Goal: Task Accomplishment & Management: Manage account settings

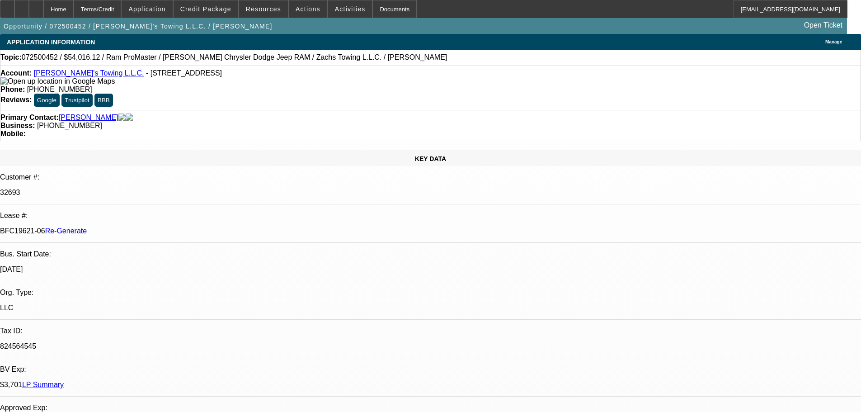
select select "3"
select select "0"
select select "3"
select select "0"
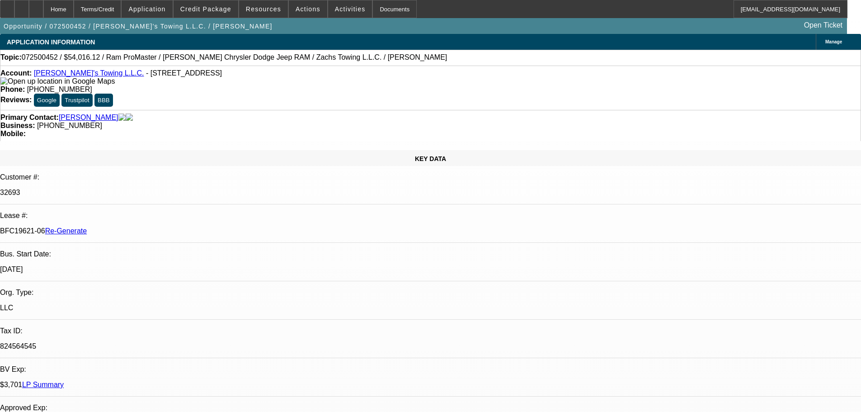
select select "6"
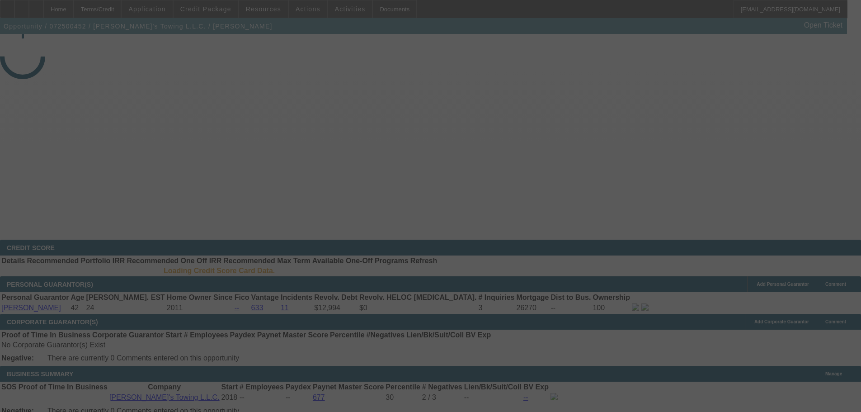
select select "3"
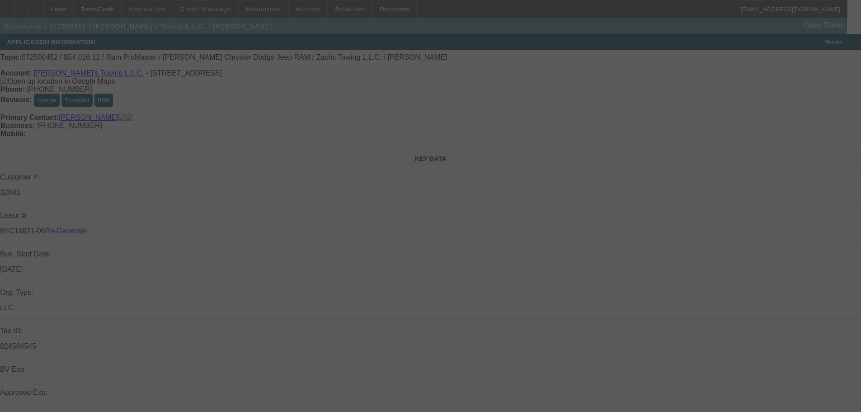
click at [347, 13] on div at bounding box center [430, 206] width 861 height 412
select select "0"
select select "3"
select select "0"
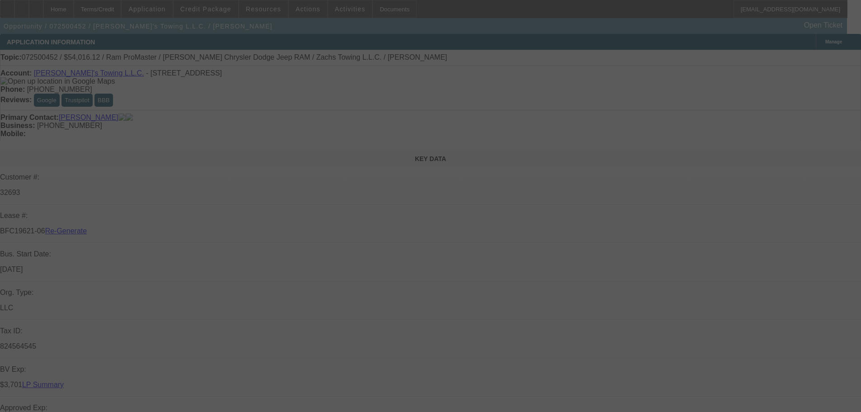
select select "6"
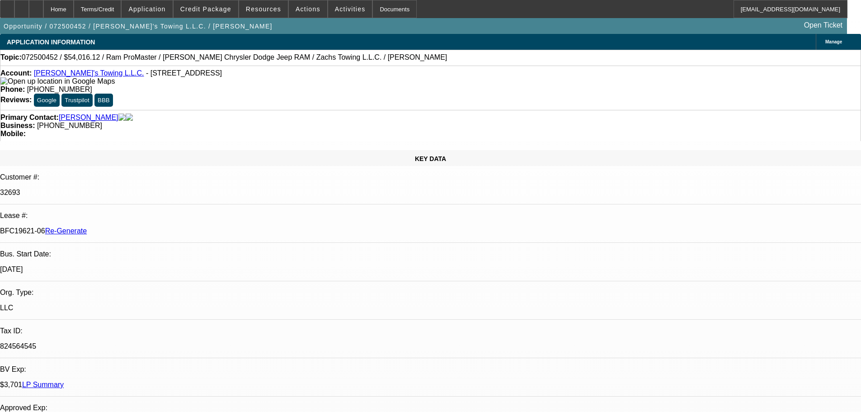
click at [339, 20] on div "Opportunity / 072500452 / Zach's Towing L.L.C. / Frye, Zachary Open Ticket" at bounding box center [423, 26] width 847 height 16
click at [342, 8] on span "Activities" at bounding box center [350, 8] width 31 height 7
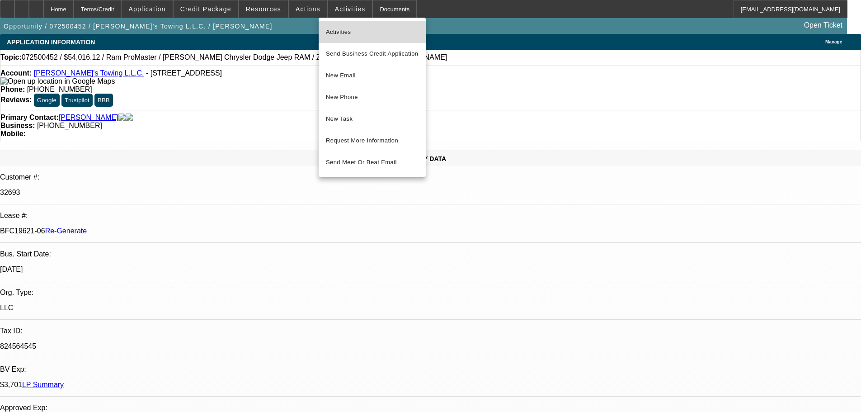
click at [343, 34] on span "Activities" at bounding box center [372, 32] width 93 height 11
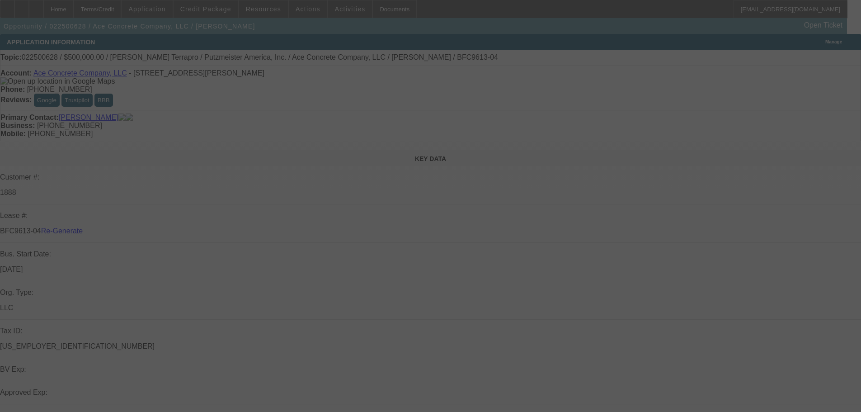
select select "4"
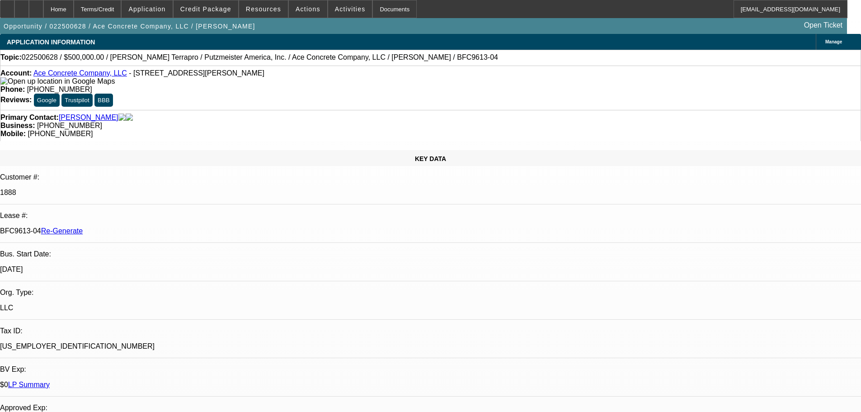
select select "0"
select select "1"
select select "3"
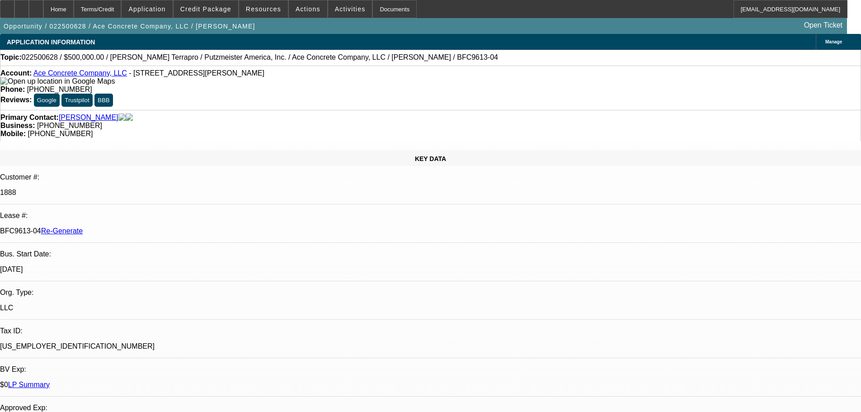
select select "6"
click at [386, 10] on div "Documents" at bounding box center [394, 9] width 44 height 18
type input "1"
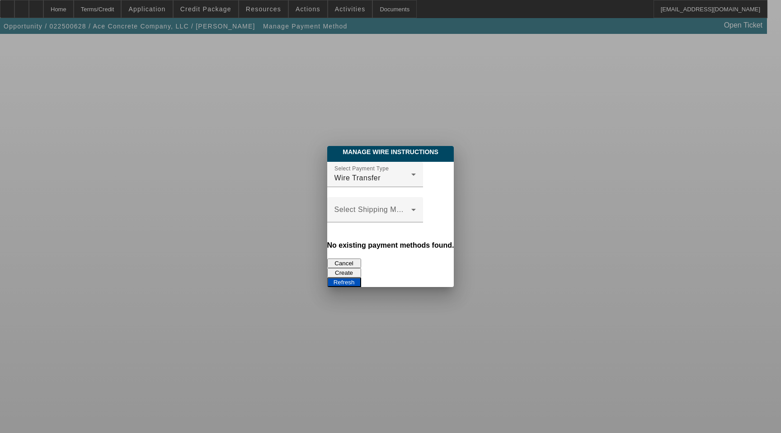
click at [361, 268] on button "Create" at bounding box center [344, 272] width 34 height 9
click at [361, 277] on button "Refresh" at bounding box center [344, 281] width 34 height 9
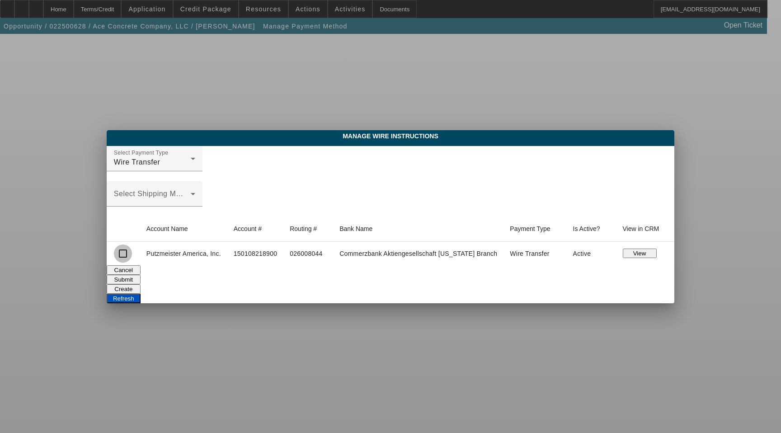
click at [124, 257] on input "checkbox" at bounding box center [123, 253] width 18 height 18
checkbox input "true"
click at [141, 280] on button "Submit" at bounding box center [124, 279] width 34 height 9
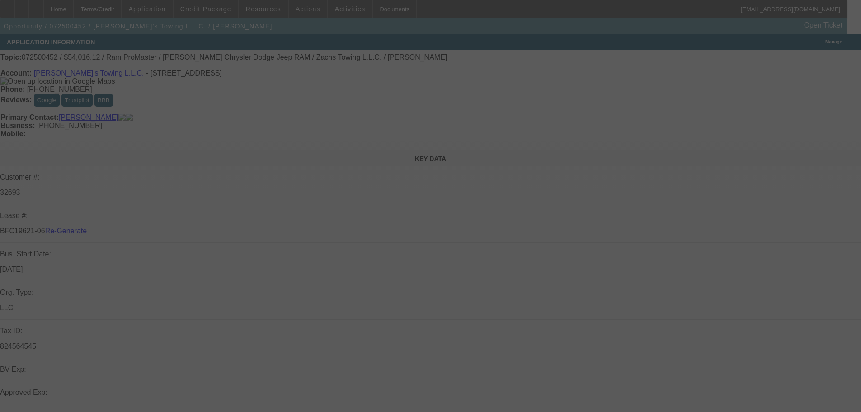
select select "3"
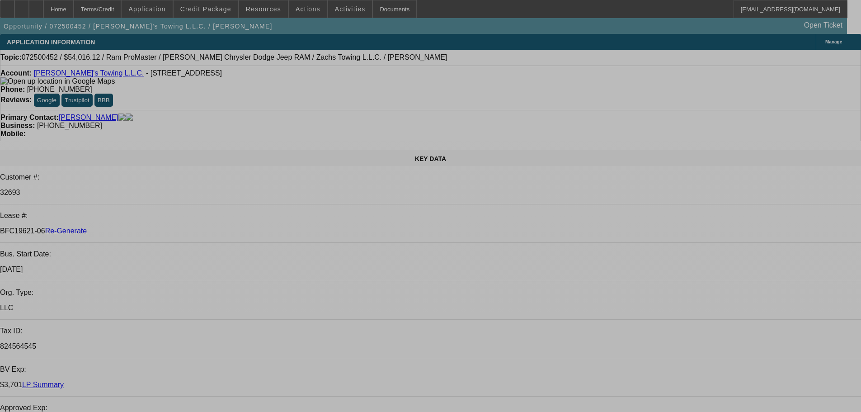
select select "0"
select select "3"
select select "0"
select select "6"
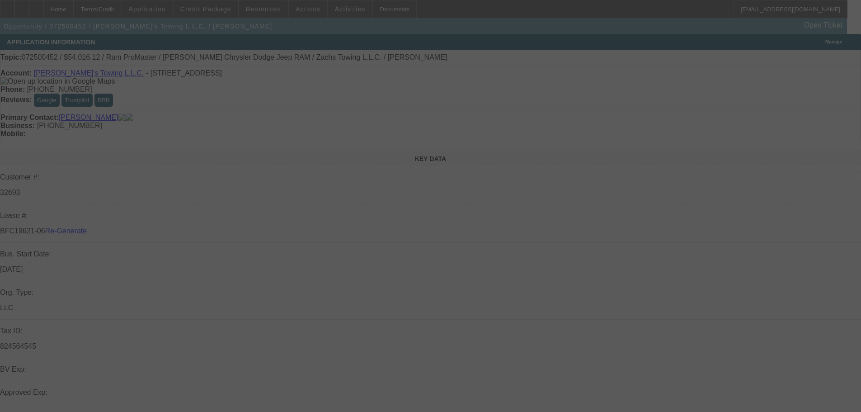
select select "3"
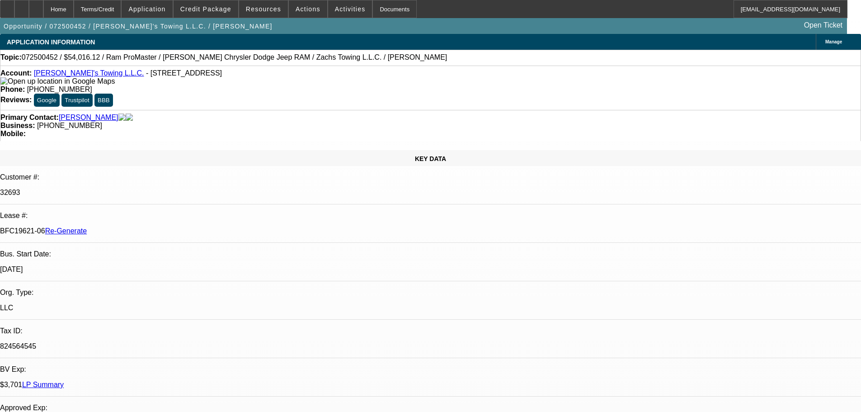
select select "0"
select select "3"
select select "6"
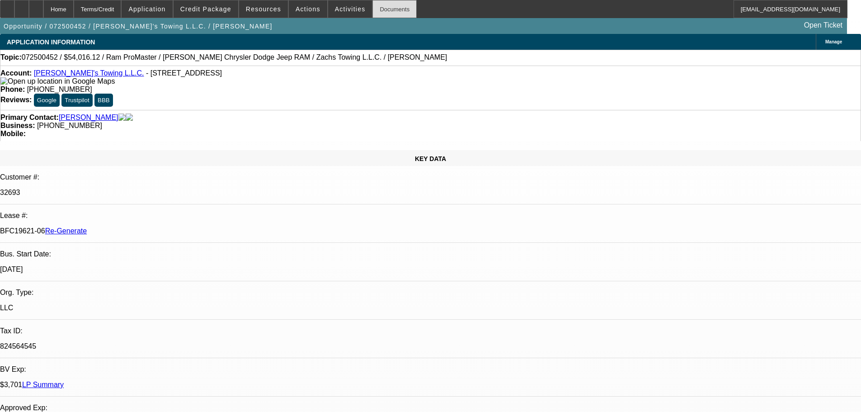
click at [385, 10] on div "Documents" at bounding box center [394, 9] width 44 height 18
click at [305, 7] on span "Actions" at bounding box center [308, 8] width 25 height 7
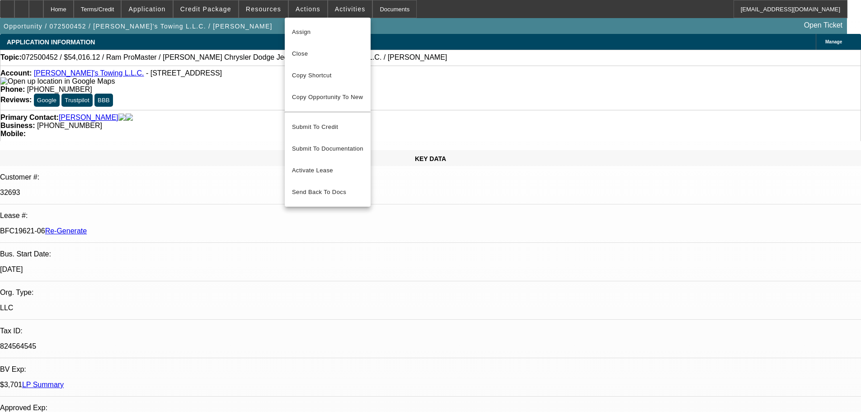
drag, startPoint x: 329, startPoint y: 161, endPoint x: 344, endPoint y: 200, distance: 41.4
click at [329, 165] on span "Activate Lease" at bounding box center [327, 170] width 71 height 11
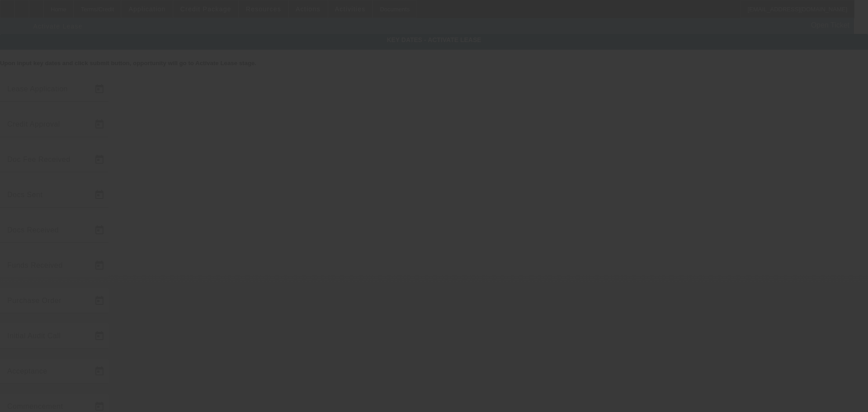
type input "7/21/2025"
type input "8/8/2025"
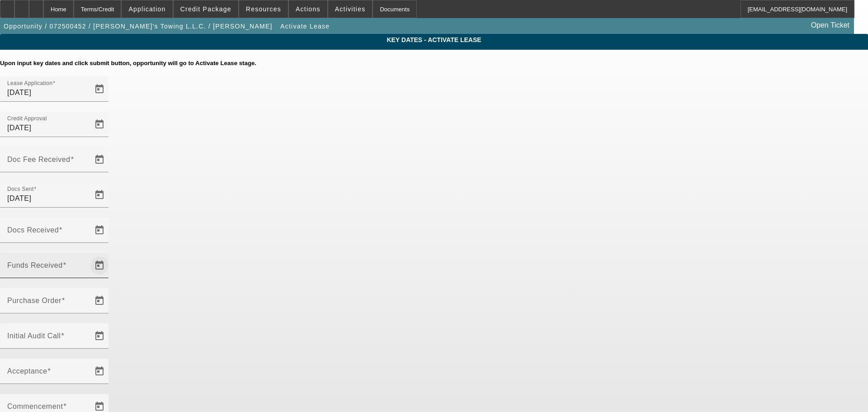
click at [110, 254] on span "Open calendar" at bounding box center [100, 265] width 22 height 22
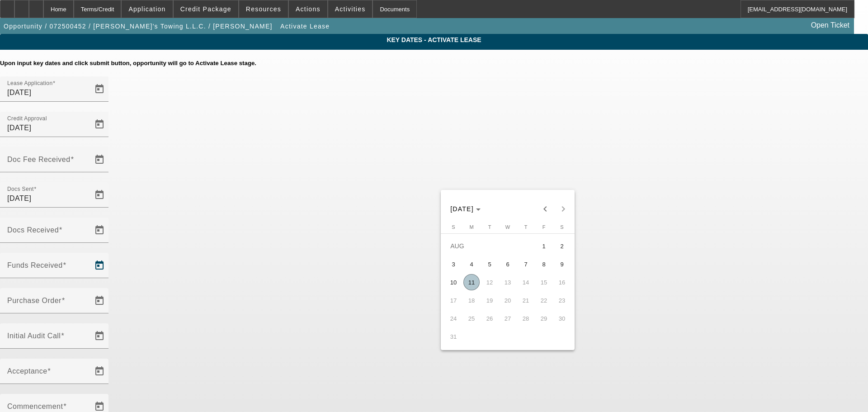
click at [474, 282] on span "11" at bounding box center [471, 282] width 16 height 16
type input "8/11/2025"
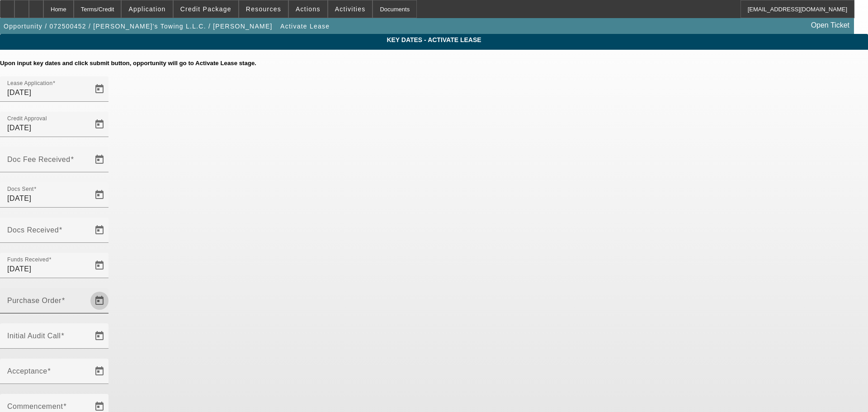
click at [110, 290] on span "Open calendar" at bounding box center [100, 301] width 22 height 22
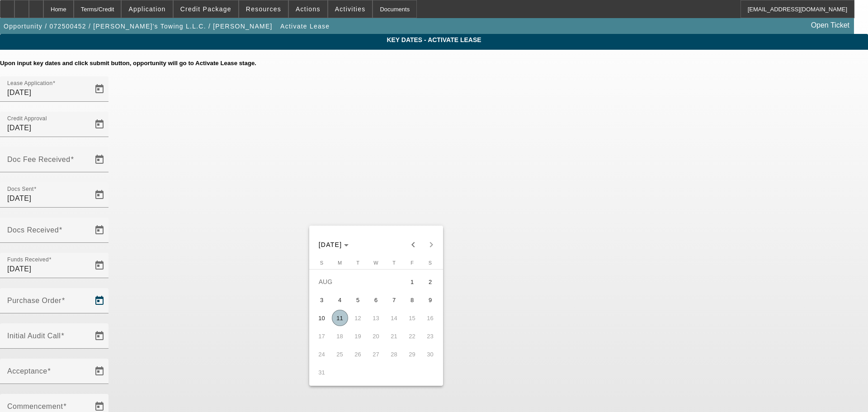
click at [336, 320] on span "11" at bounding box center [340, 318] width 16 height 16
type input "8/11/2025"
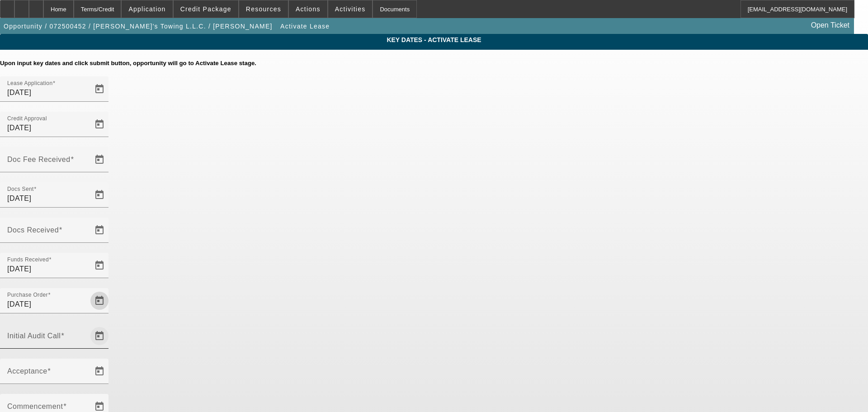
click at [110, 325] on span "Open calendar" at bounding box center [100, 336] width 22 height 22
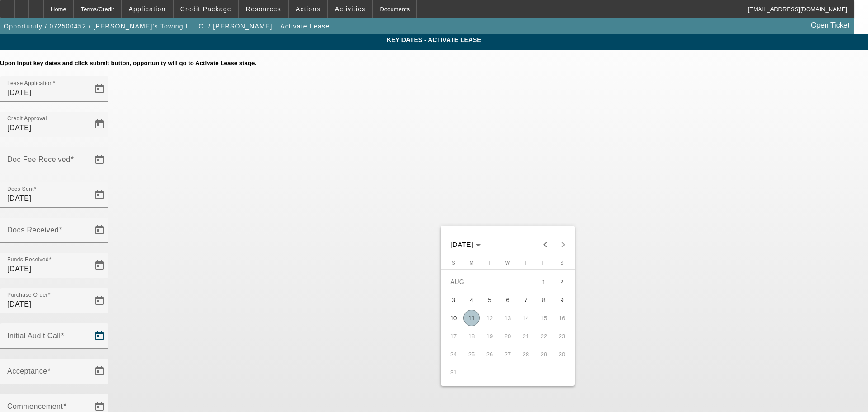
click at [472, 314] on span "11" at bounding box center [471, 318] width 16 height 16
type input "8/11/2025"
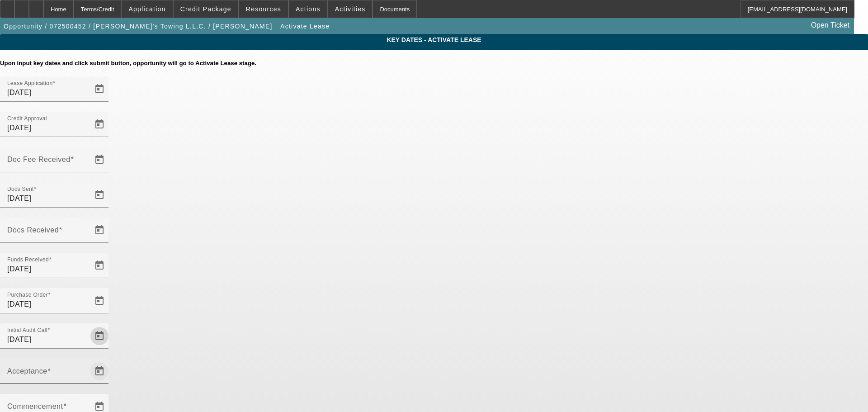
click at [110, 360] on span "Open calendar" at bounding box center [100, 371] width 22 height 22
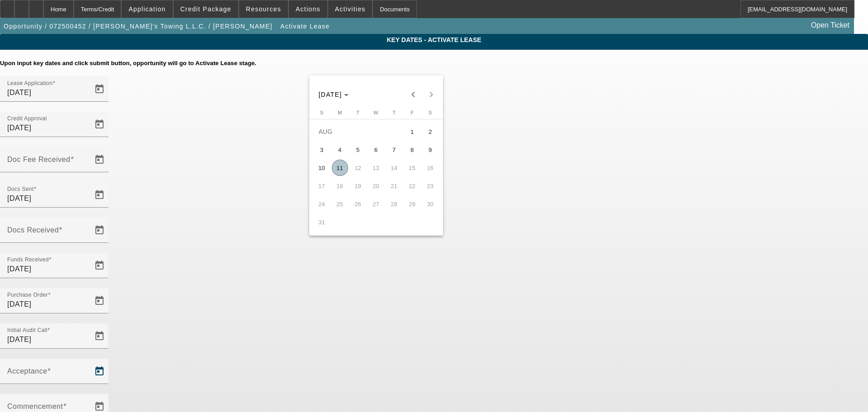
click at [347, 169] on span "11" at bounding box center [340, 168] width 16 height 16
type input "8/11/2025"
type input "9/1/2025"
type input "10/1/2025"
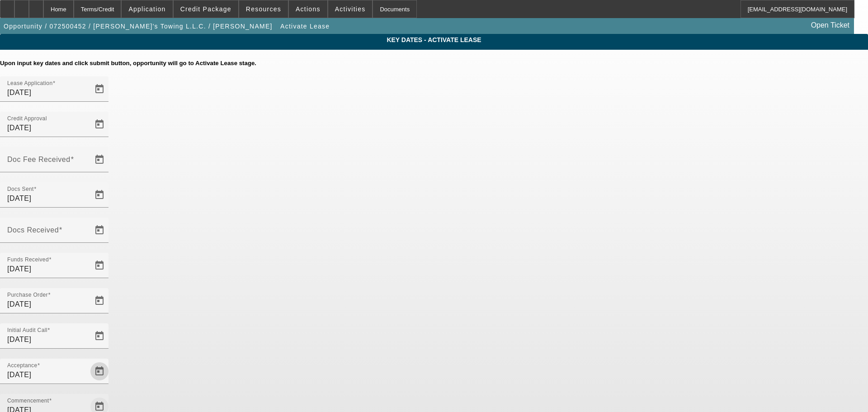
click at [110, 395] on span "Open calendar" at bounding box center [100, 406] width 22 height 22
click at [550, 99] on span "Previous month" at bounding box center [545, 94] width 18 height 18
click at [548, 169] on span "15" at bounding box center [544, 168] width 16 height 16
type input "8/15/2025"
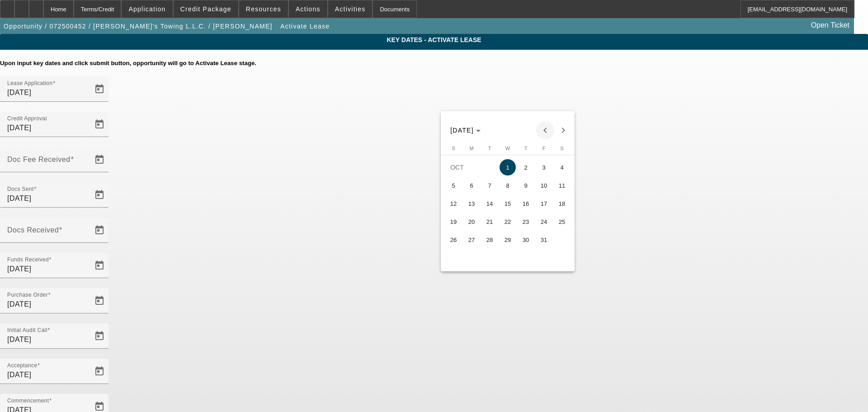
click at [539, 127] on span "Previous month" at bounding box center [545, 130] width 18 height 18
click at [475, 226] on span "15" at bounding box center [471, 221] width 16 height 16
type input "9/15/2025"
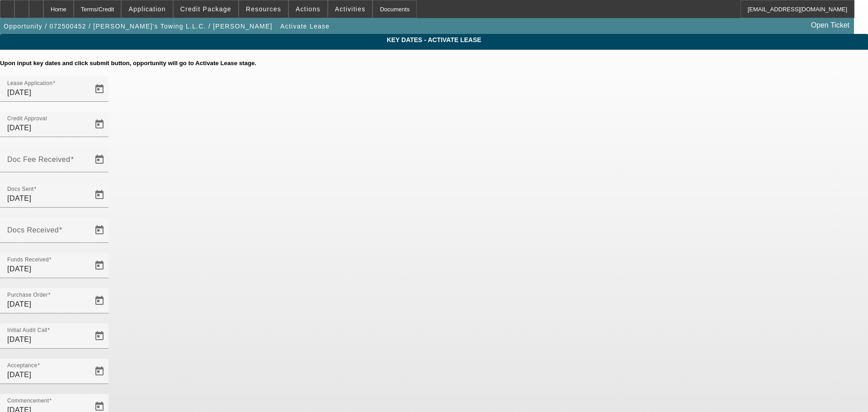
click at [711, 227] on app-key-dates "Key Dates - Activate Lease Upon input key dates and click submit button, opport…" at bounding box center [434, 311] width 868 height 555
click at [110, 149] on span "Open calendar" at bounding box center [100, 160] width 22 height 22
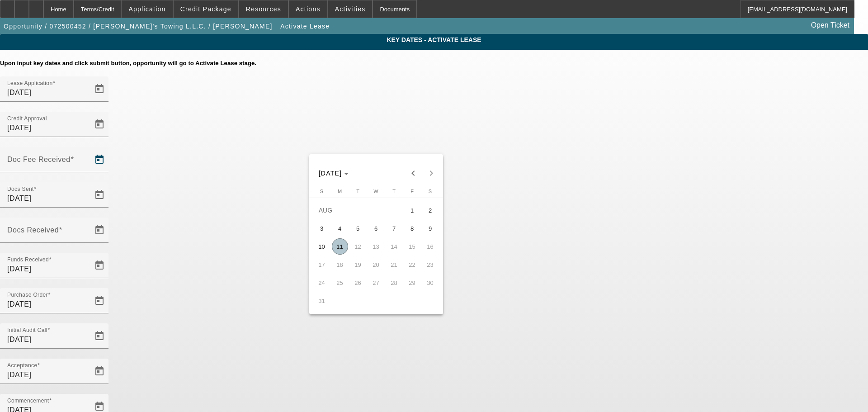
click at [411, 231] on span "8" at bounding box center [412, 228] width 16 height 16
type input "8/8/2025"
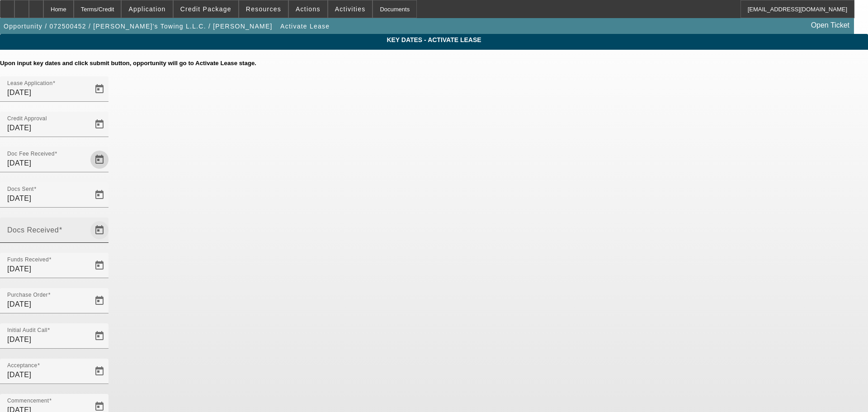
click at [110, 219] on span "Open calendar" at bounding box center [100, 230] width 22 height 22
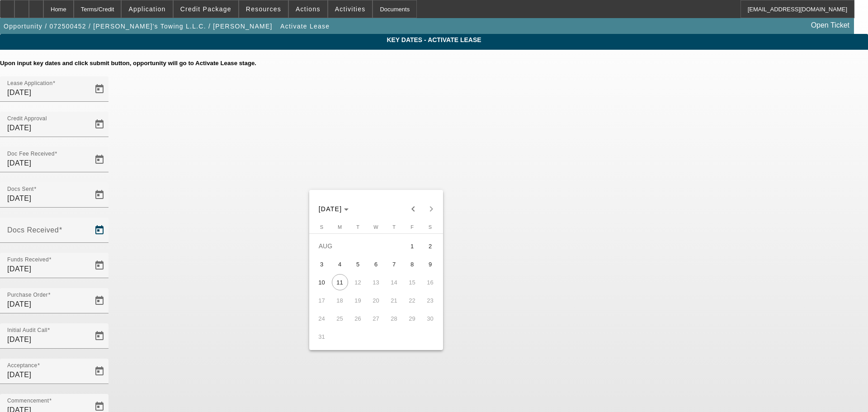
click at [407, 269] on span "8" at bounding box center [412, 264] width 16 height 16
type input "8/8/2025"
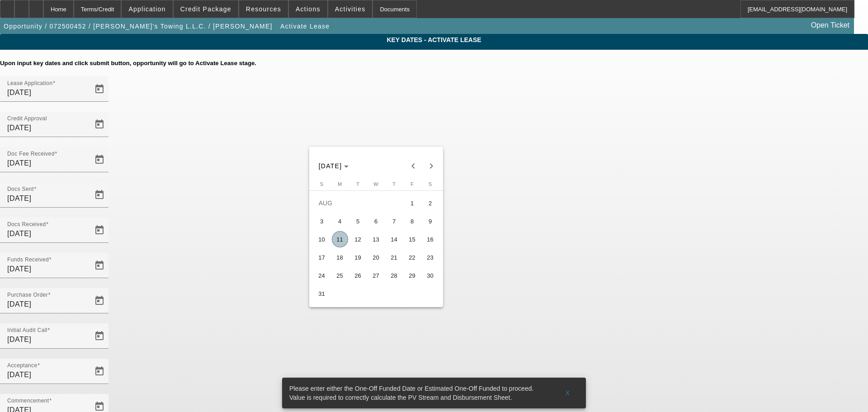
click at [413, 244] on span "15" at bounding box center [412, 239] width 16 height 16
type input "8/15/2025"
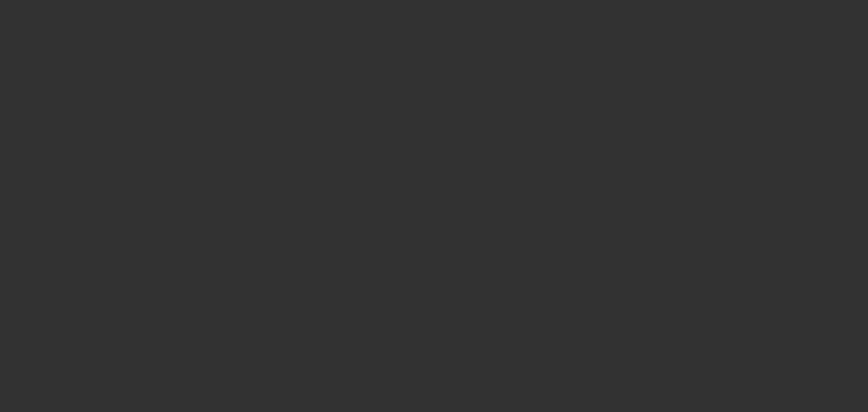
select select "4"
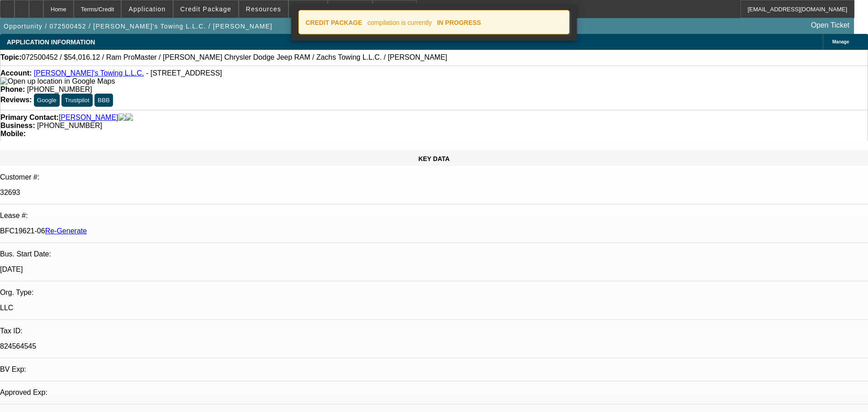
select select "0"
select select "3"
select select "0"
select select "6"
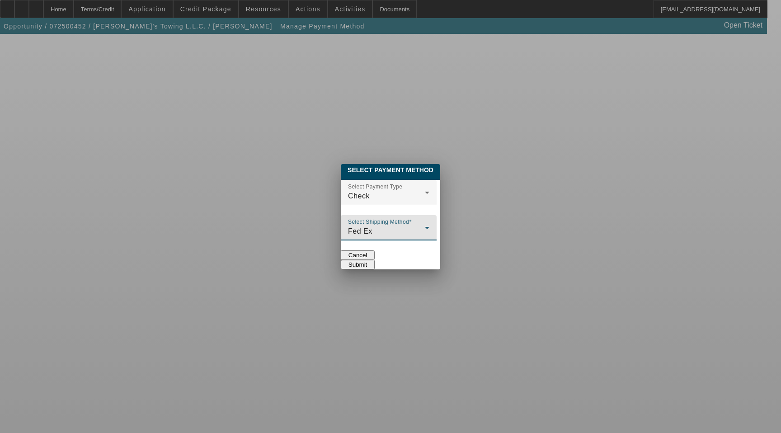
click at [348, 226] on div "Fed Ex" at bounding box center [386, 231] width 77 height 11
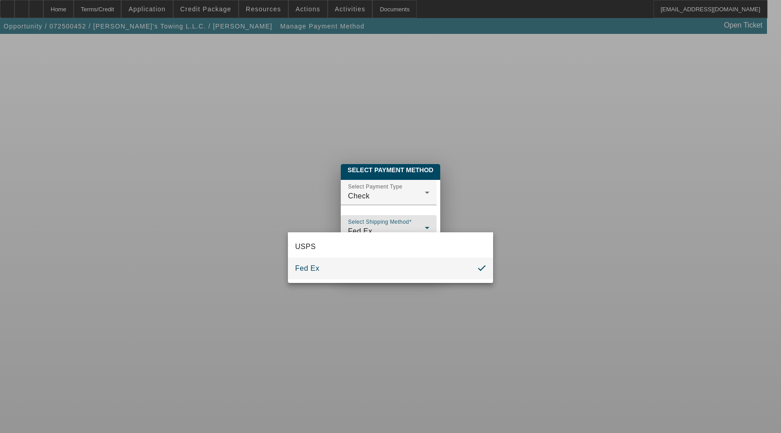
click at [352, 184] on div at bounding box center [390, 216] width 781 height 433
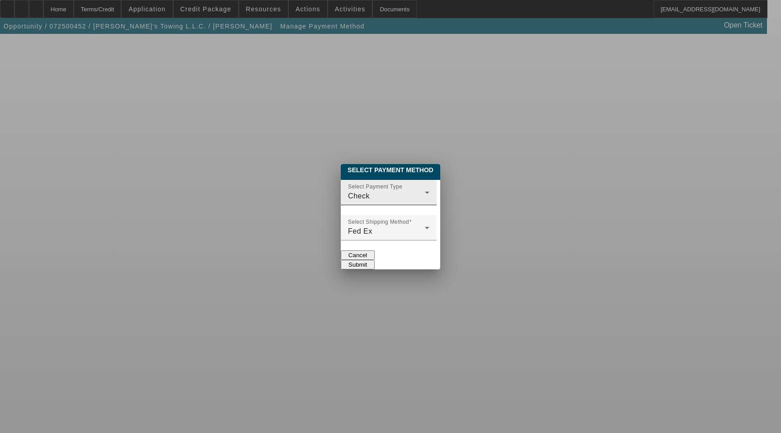
click at [348, 191] on div "Check" at bounding box center [386, 196] width 77 height 11
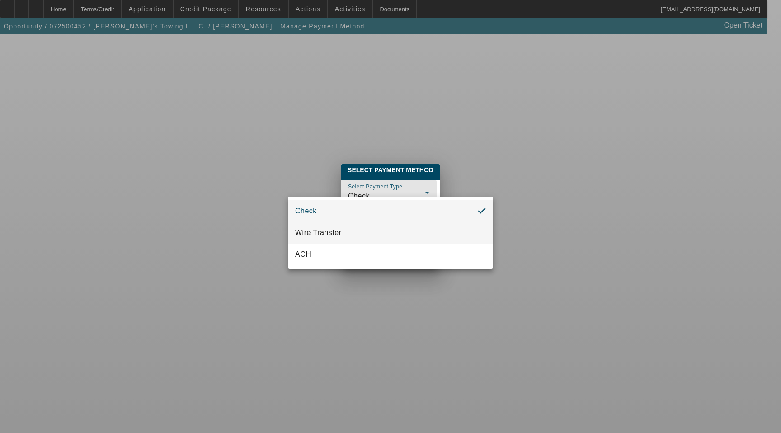
click at [328, 234] on span "Wire Transfer" at bounding box center [318, 232] width 47 height 11
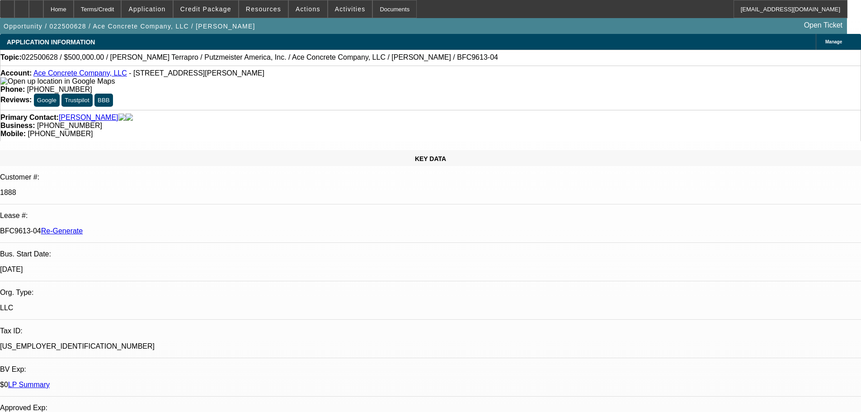
select select "4"
select select "0"
select select "3"
select select "0"
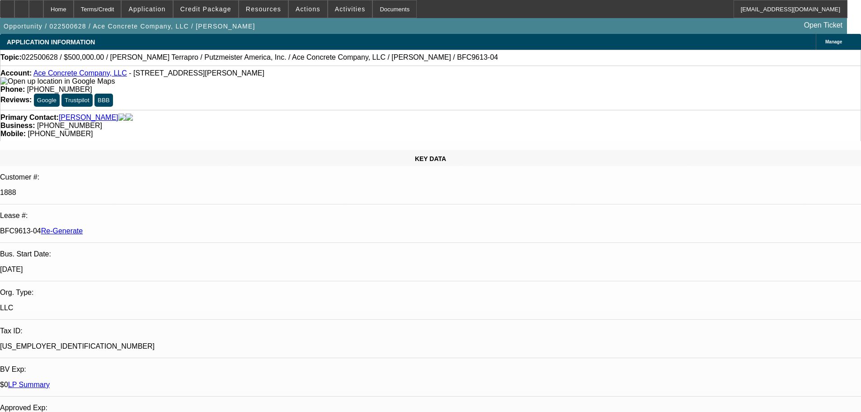
select select "6"
